Goal: Task Accomplishment & Management: Manage account settings

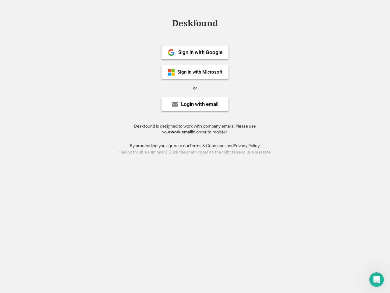
click at [195, 87] on div "or" at bounding box center [195, 88] width 4 height 6
click at [195, 24] on div "Deskfound" at bounding box center [195, 23] width 52 height 9
click at [167, 23] on div "Deskfound" at bounding box center [195, 25] width 390 height 12
click at [195, 24] on div "Deskfound" at bounding box center [195, 23] width 52 height 9
click at [195, 88] on div "or" at bounding box center [195, 88] width 4 height 6
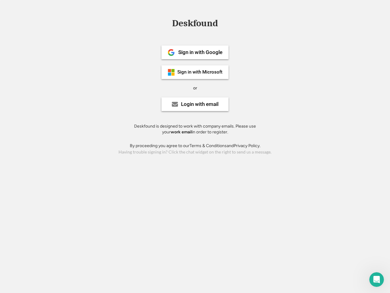
click at [195, 52] on div "Sign in with Google" at bounding box center [200, 52] width 44 height 5
click at [200, 52] on div "Sign in with Google" at bounding box center [200, 52] width 44 height 5
click at [171, 52] on img at bounding box center [171, 52] width 7 height 7
click at [195, 72] on div "Sign in with Microsoft" at bounding box center [199, 72] width 45 height 5
click at [200, 72] on div "Sign in with Microsoft" at bounding box center [199, 72] width 45 height 5
